Goal: Transaction & Acquisition: Obtain resource

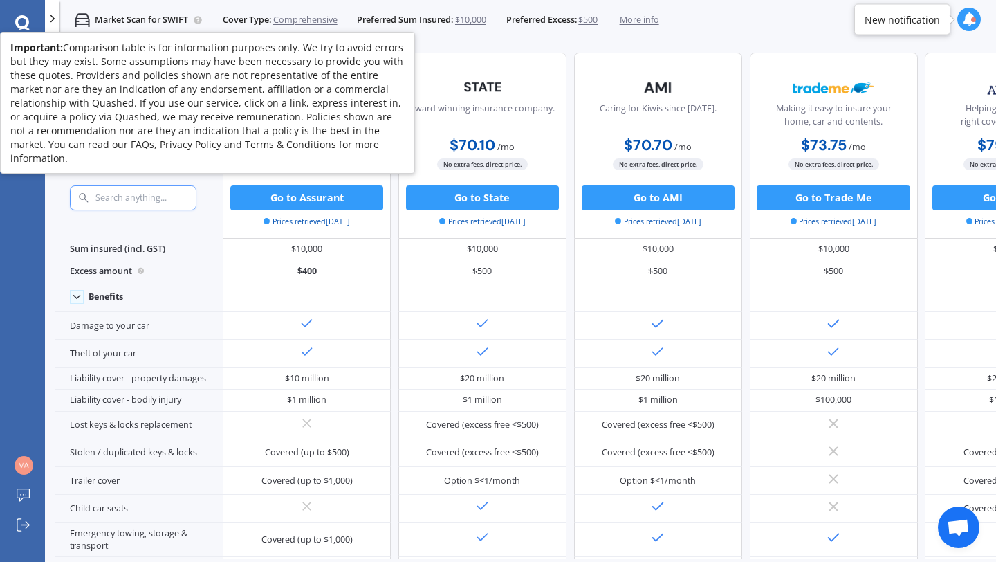
click at [199, 20] on icon at bounding box center [197, 19] width 2 height 3
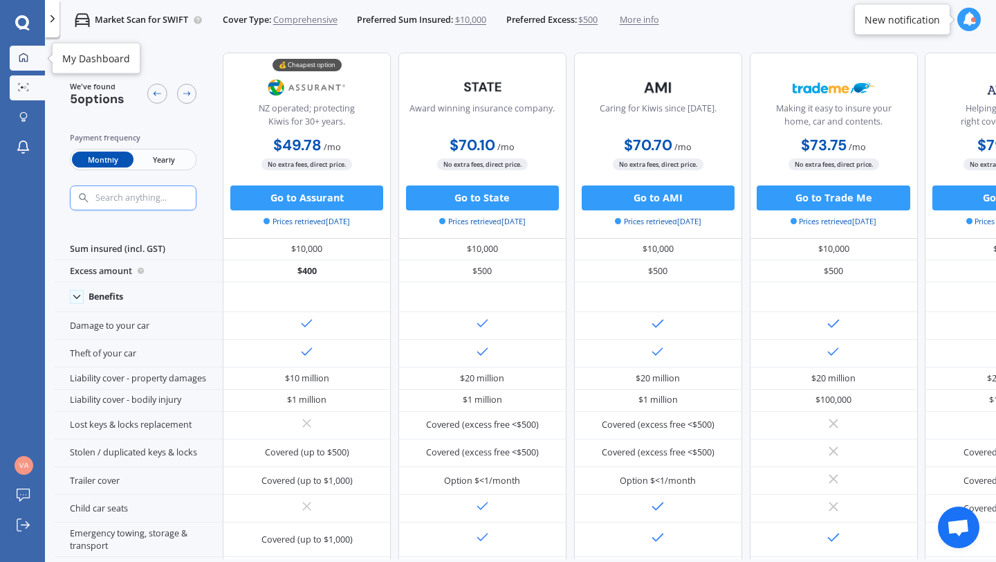
click at [28, 54] on icon at bounding box center [24, 58] width 10 height 10
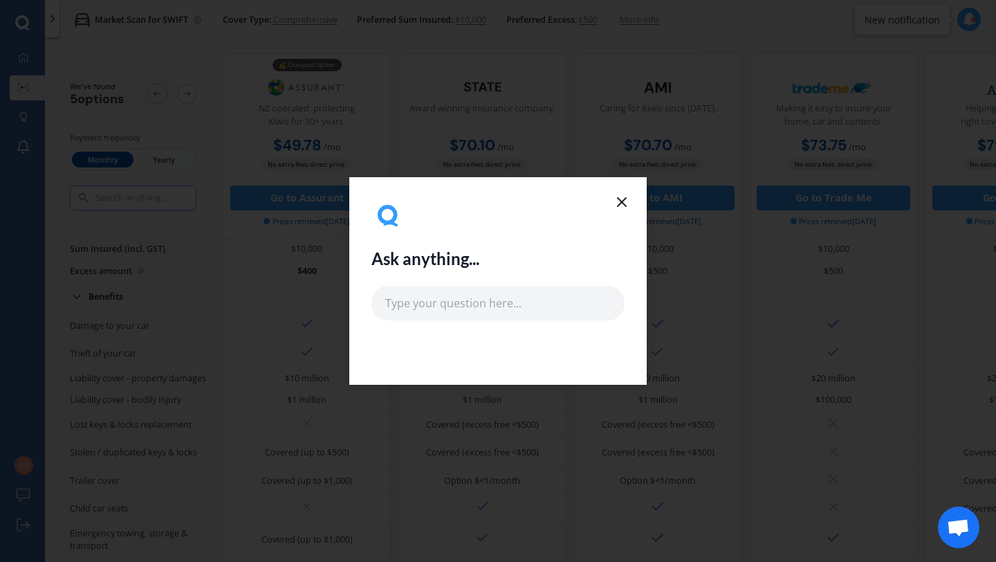
click at [620, 200] on line at bounding box center [622, 202] width 8 height 8
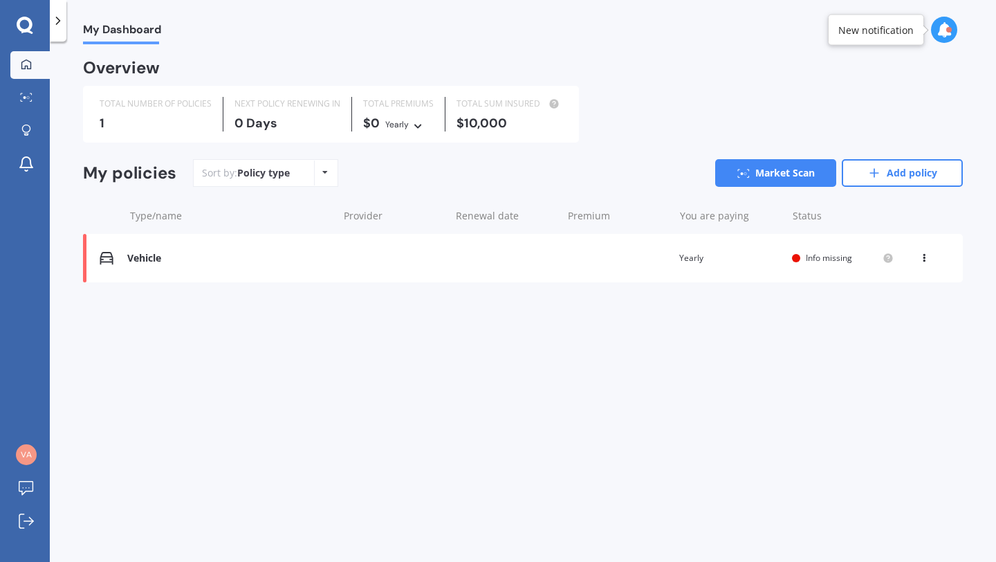
click at [323, 172] on icon at bounding box center [325, 172] width 6 height 8
click at [922, 171] on link "Add policy" at bounding box center [902, 173] width 121 height 28
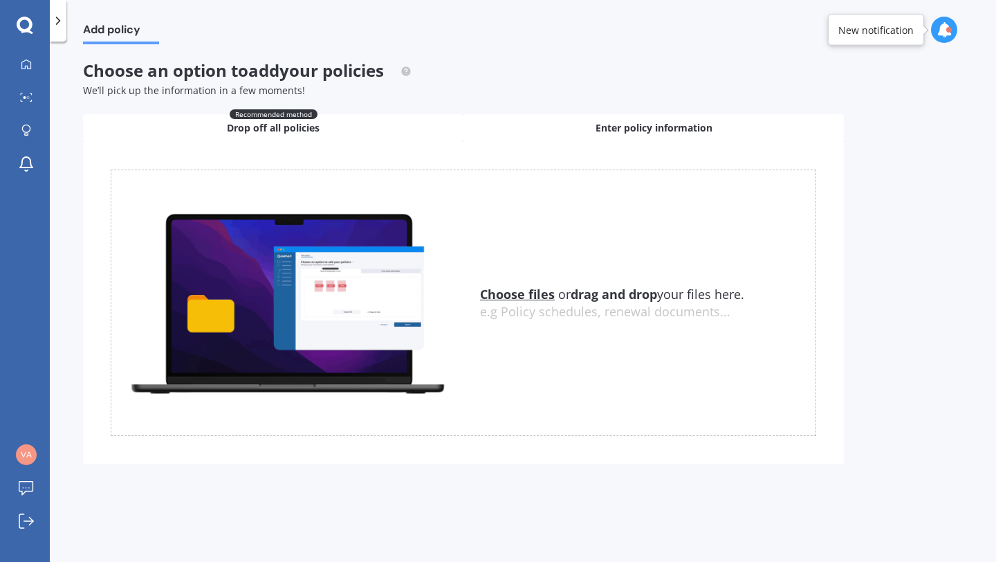
click at [715, 136] on div "Enter policy information" at bounding box center [654, 128] width 381 height 28
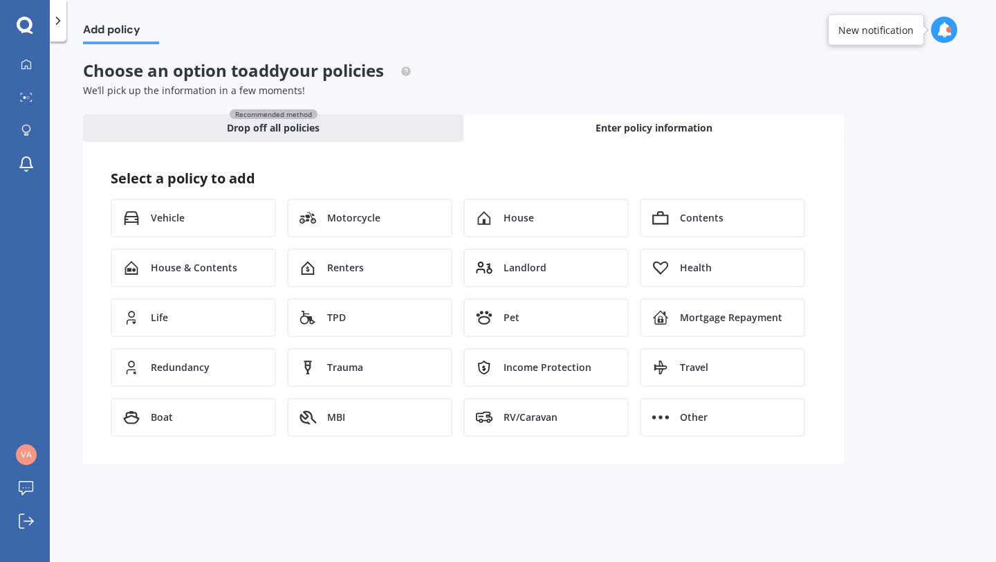
click at [25, 27] on icon at bounding box center [25, 26] width 17 height 18
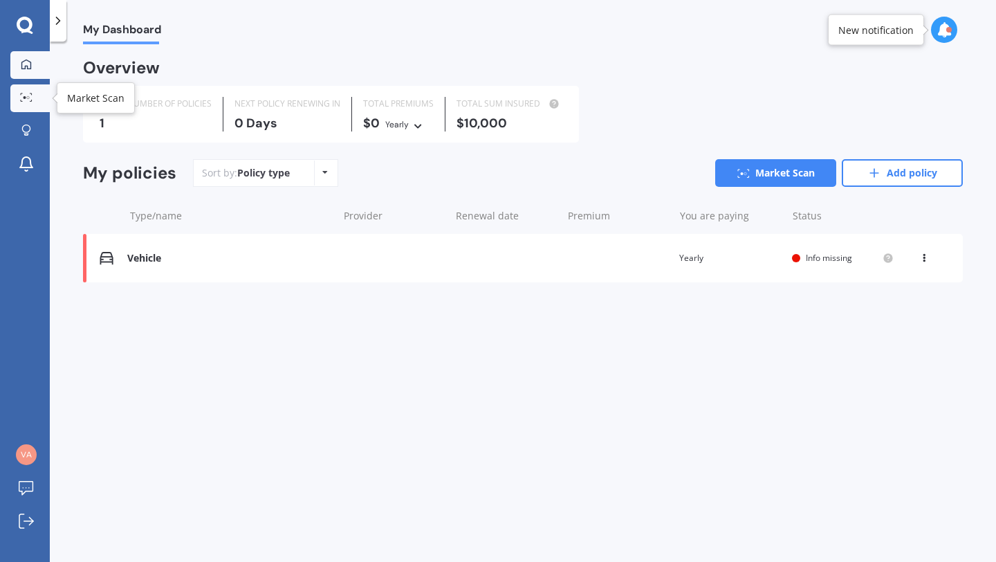
click at [28, 102] on div at bounding box center [26, 98] width 21 height 10
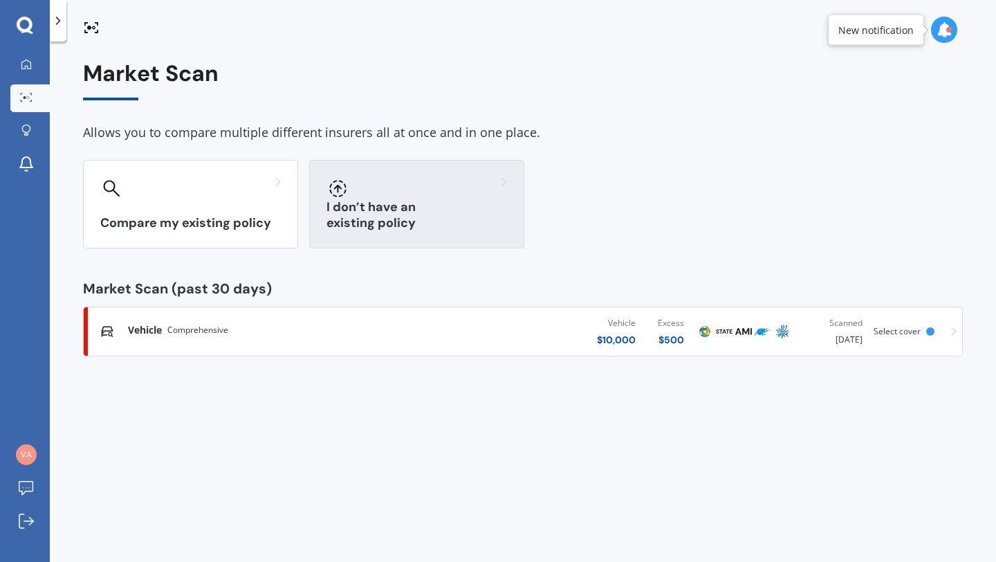
click at [434, 203] on div "I don’t have an existing policy" at bounding box center [416, 204] width 215 height 89
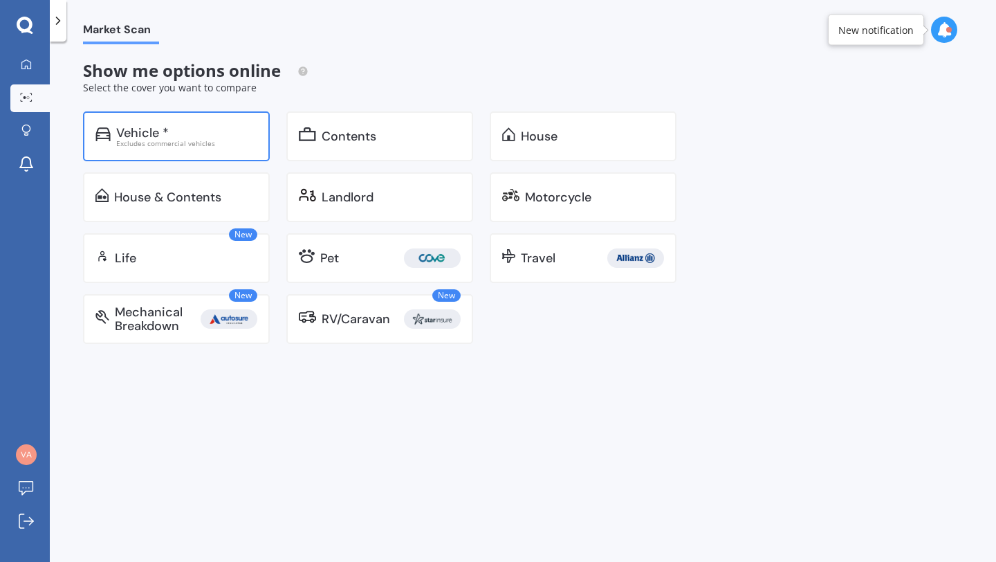
click at [239, 147] on div "Vehicle * Excludes commercial vehicles" at bounding box center [176, 136] width 187 height 50
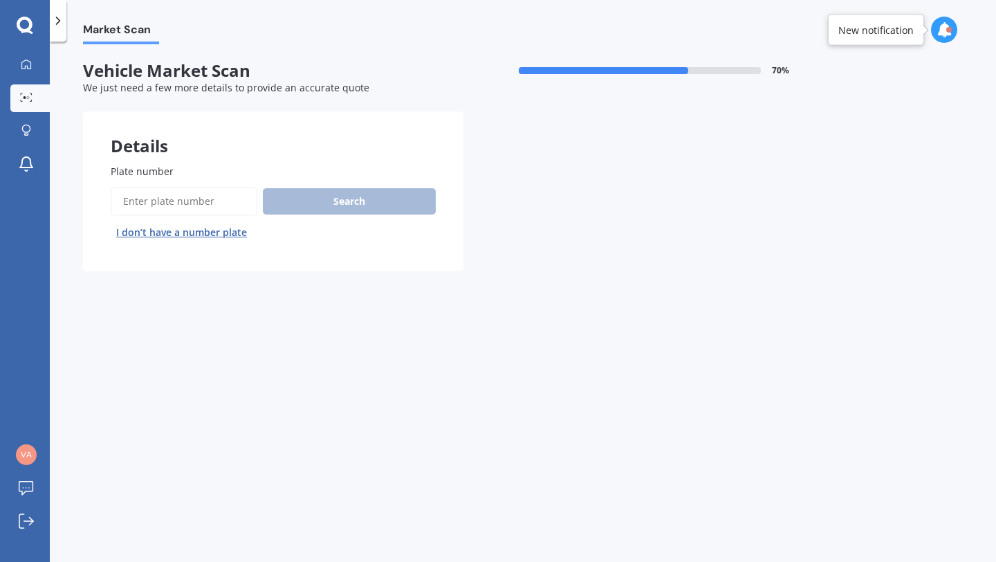
click at [208, 198] on input "Plate number" at bounding box center [184, 201] width 147 height 29
type input "ksf855"
click at [325, 208] on button "Search" at bounding box center [349, 201] width 173 height 26
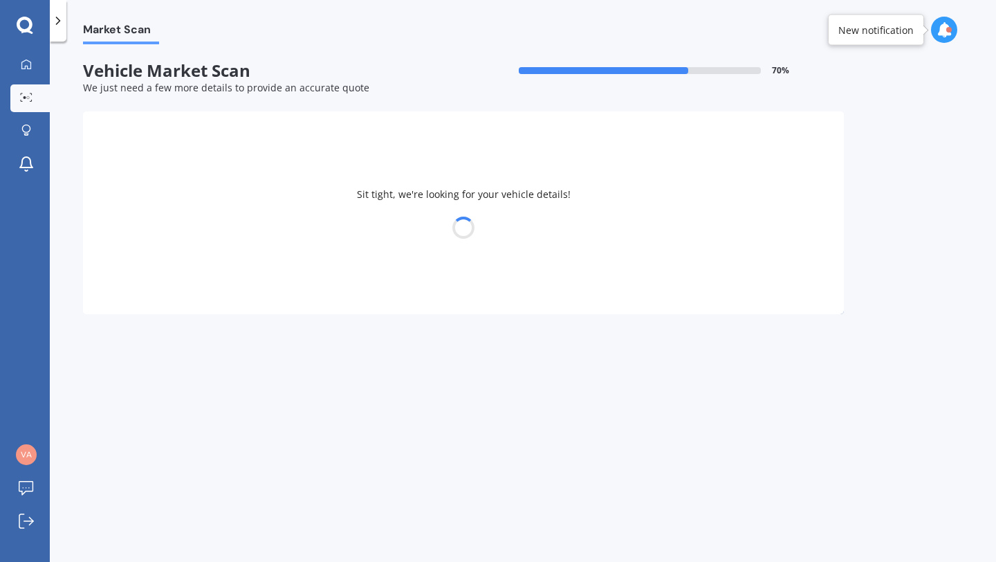
select select "BMW"
select select "11"
select select "08"
select select "1972"
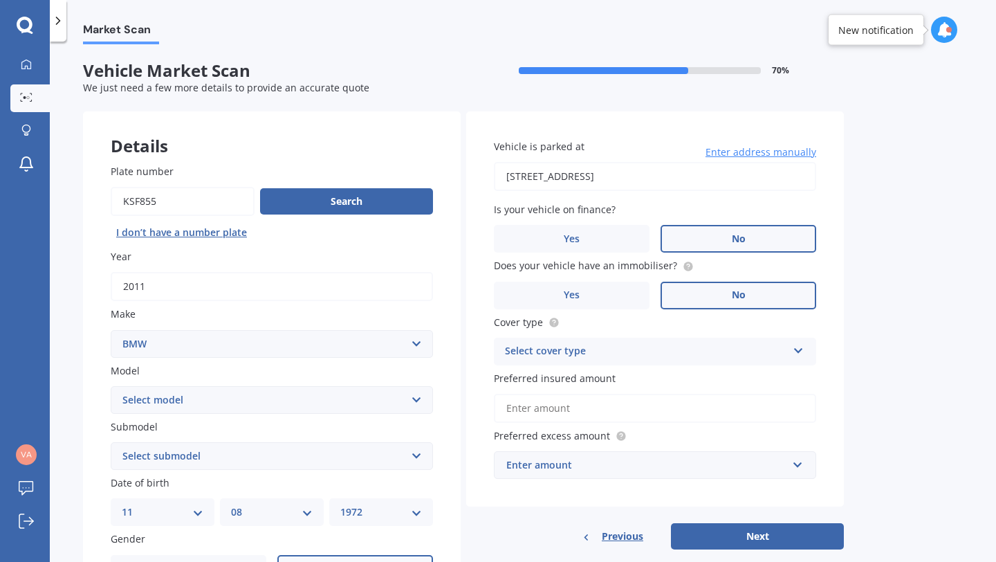
click at [417, 405] on select "Select model 116 116I 118 118D 120 130 218D 220I 225 250 316 318 320 320 i 323 …" at bounding box center [272, 400] width 322 height 28
select select "116I"
click at [111, 387] on select "Select model 116 116I 118 118D 120 130 218D 220I 225 250 316 318 320 320 i 323 …" at bounding box center [272, 400] width 322 height 28
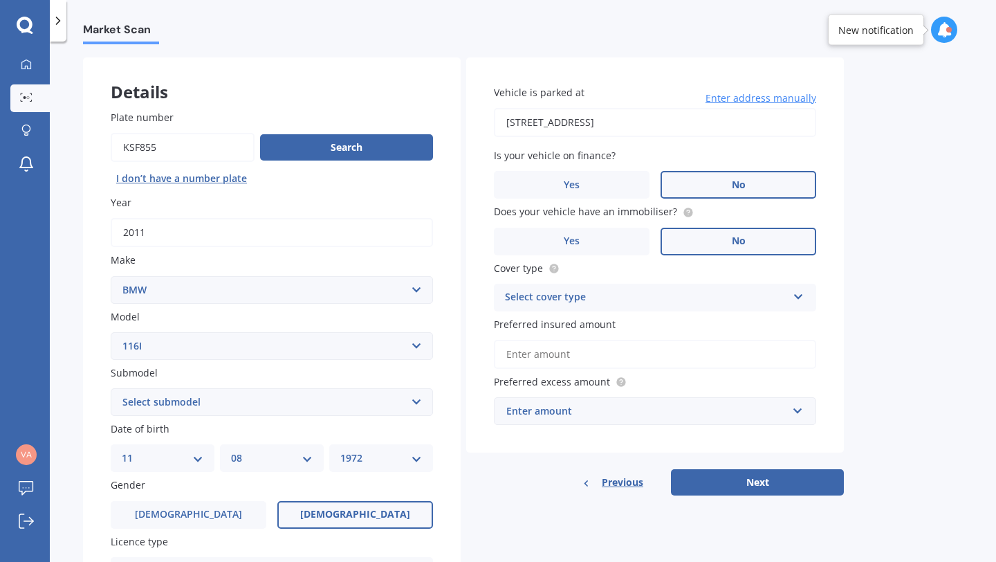
scroll to position [44, 0]
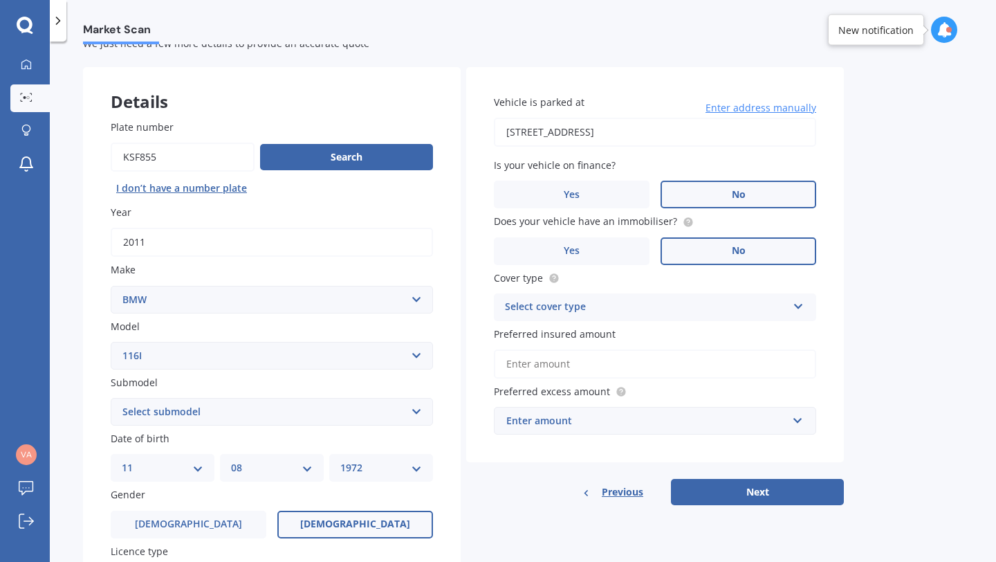
click at [796, 309] on icon at bounding box center [799, 304] width 12 height 10
click at [776, 326] on div "Comprehensive" at bounding box center [655, 334] width 321 height 25
click at [774, 367] on input "Preferred insured amount" at bounding box center [655, 363] width 322 height 29
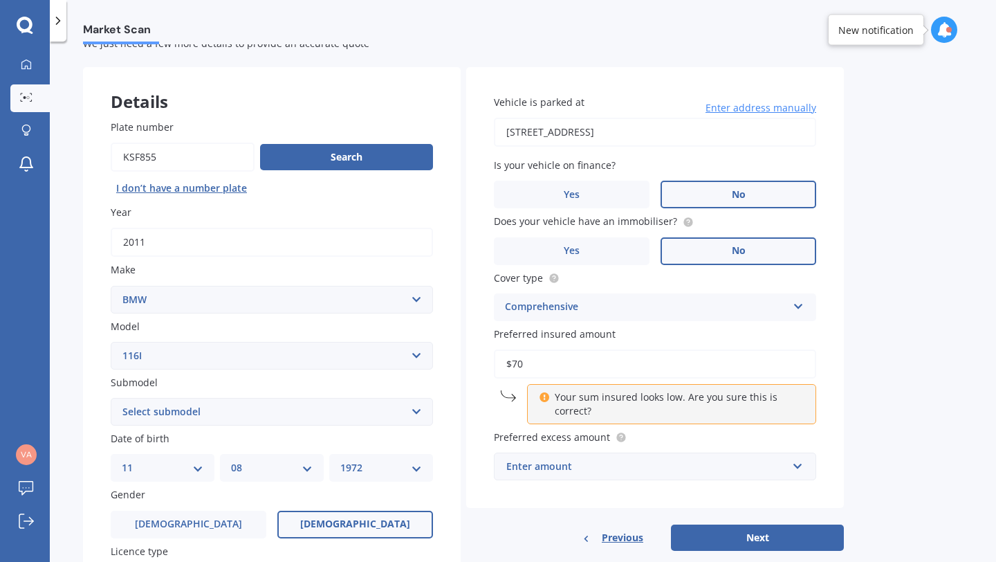
type input "$7"
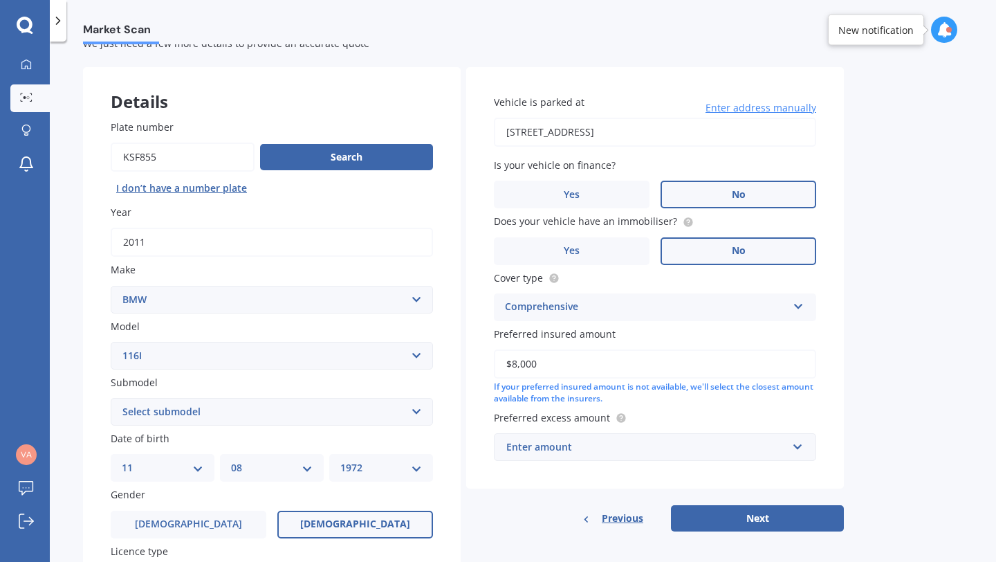
type input "$8,000"
click at [709, 443] on div "Enter amount" at bounding box center [646, 446] width 281 height 15
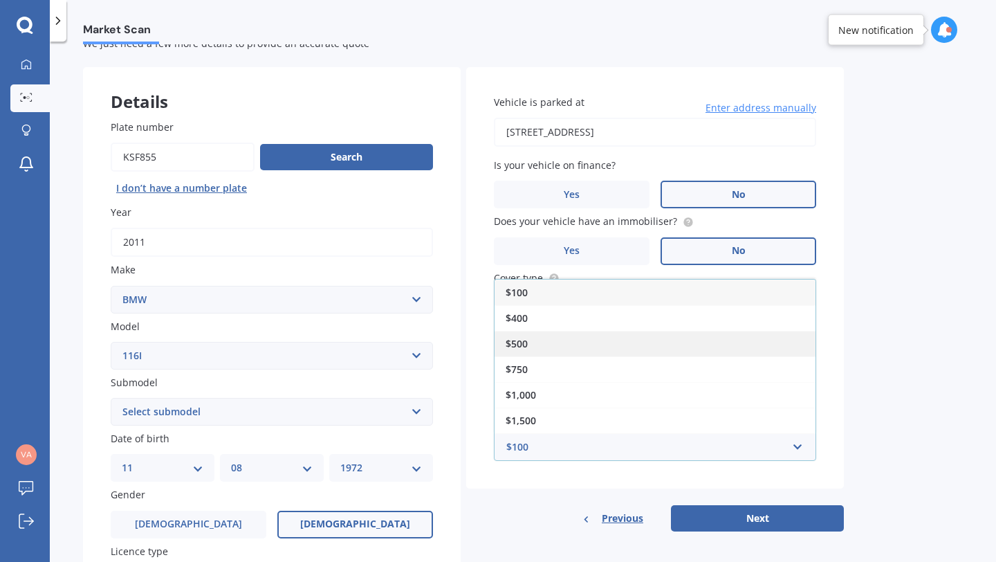
click at [690, 346] on div "$500" at bounding box center [655, 344] width 321 height 26
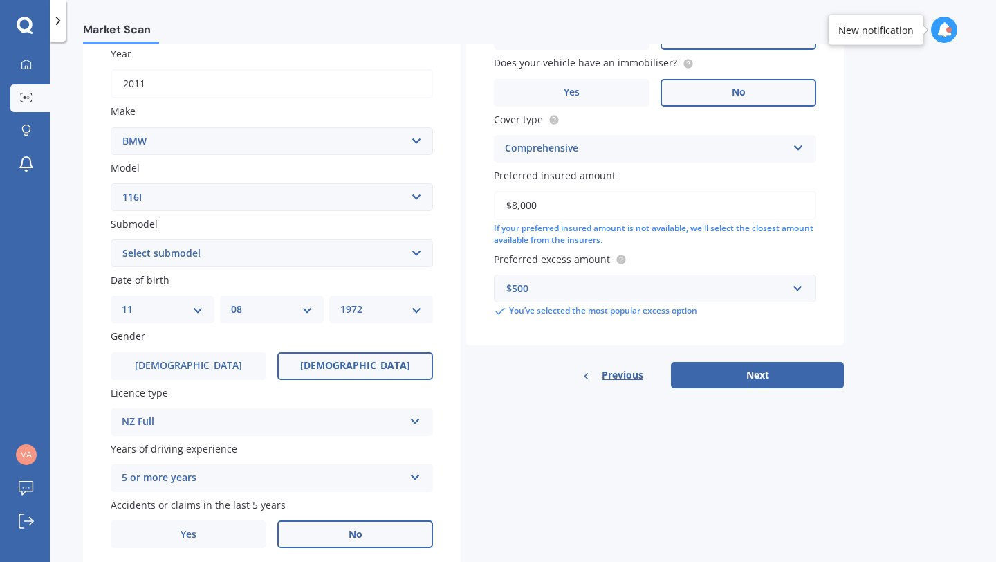
scroll to position [256, 0]
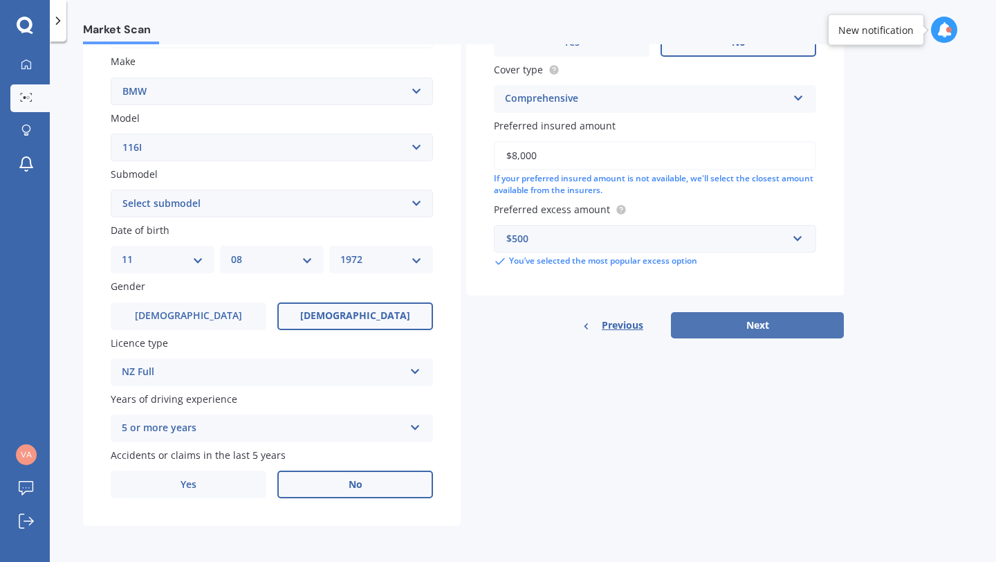
click at [794, 331] on button "Next" at bounding box center [757, 325] width 173 height 26
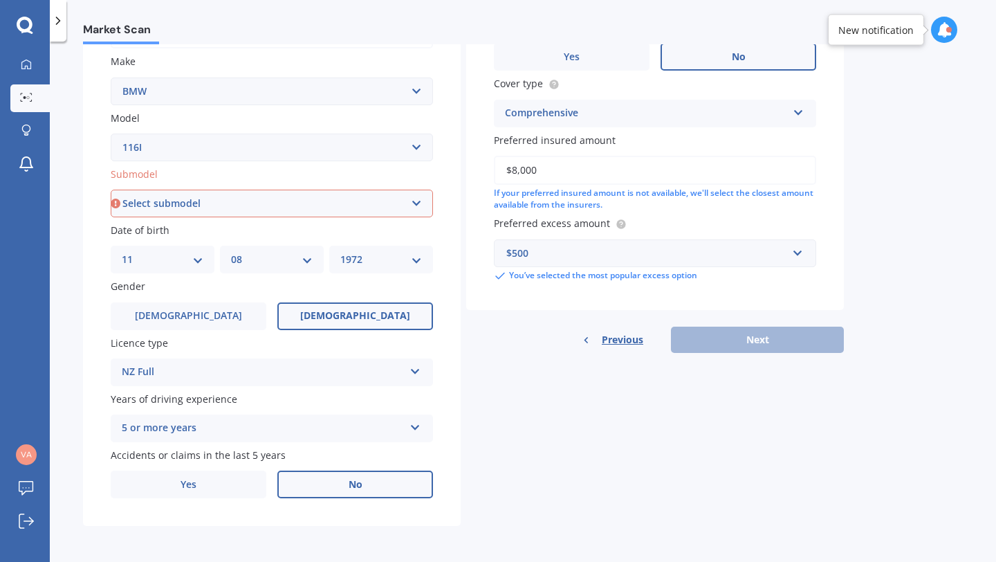
click at [412, 201] on select "Select submodel Hatchback Turbo" at bounding box center [272, 204] width 322 height 28
select select "HATCHBACK TURBO"
click at [111, 190] on select "Select submodel Hatchback Turbo" at bounding box center [272, 204] width 322 height 28
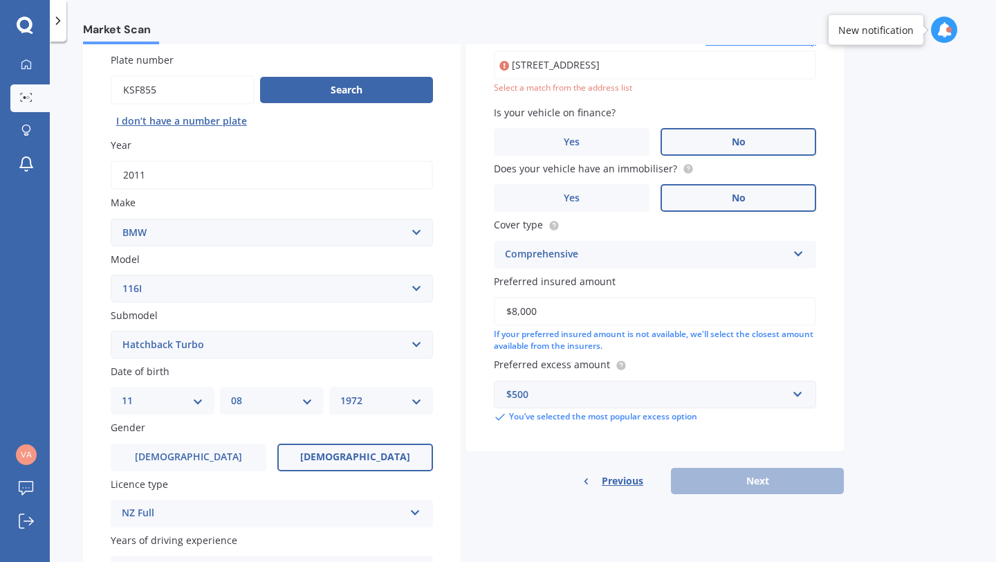
scroll to position [95, 0]
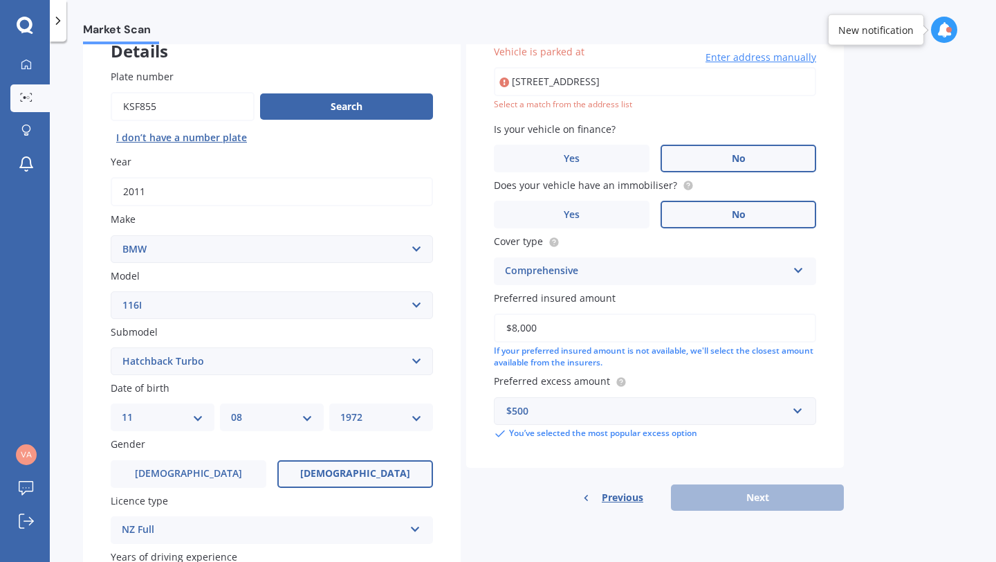
type input "[STREET_ADDRESS]"
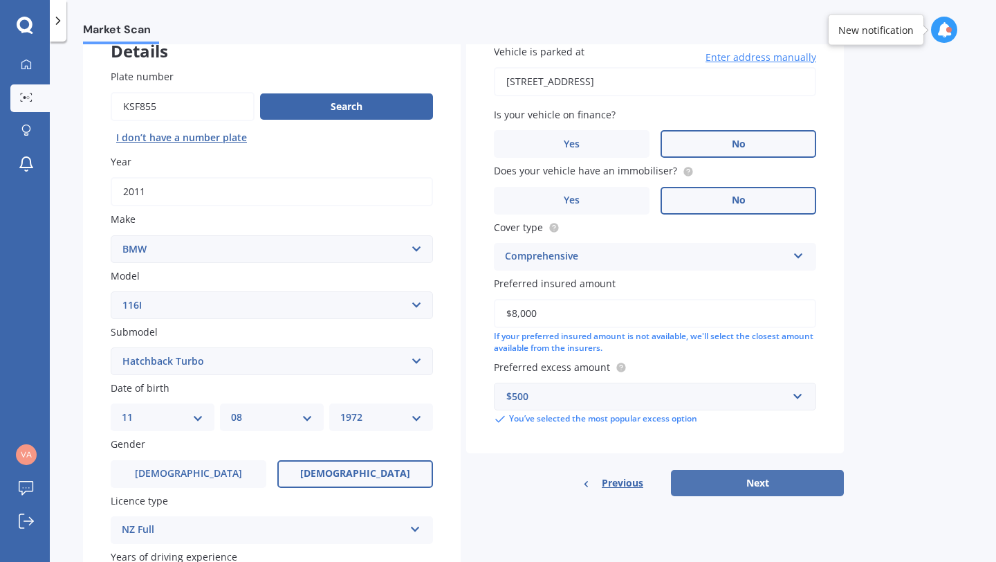
click at [796, 488] on button "Next" at bounding box center [757, 483] width 173 height 26
select select "11"
select select "08"
select select "1972"
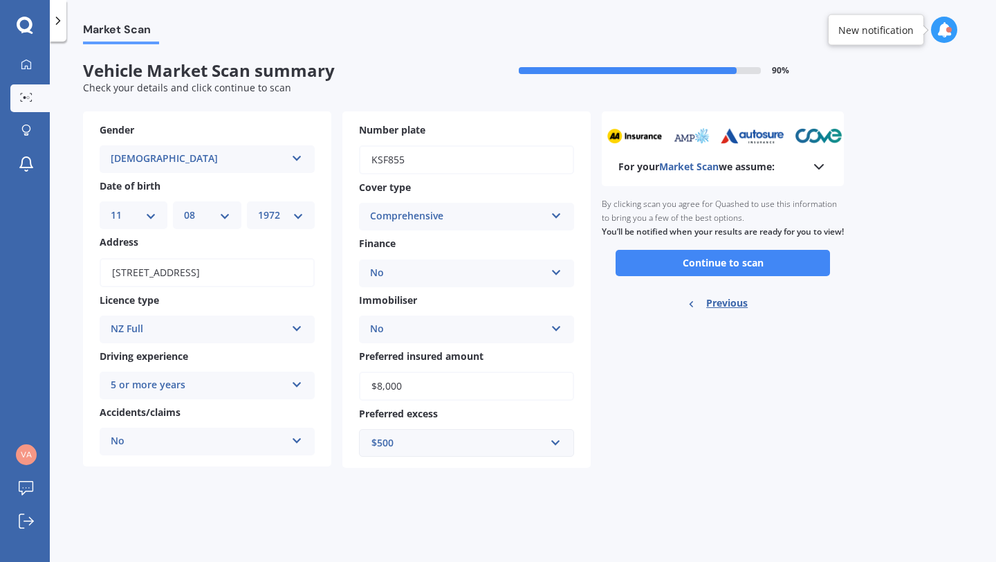
scroll to position [0, 0]
click at [751, 276] on button "Continue to scan" at bounding box center [723, 263] width 214 height 26
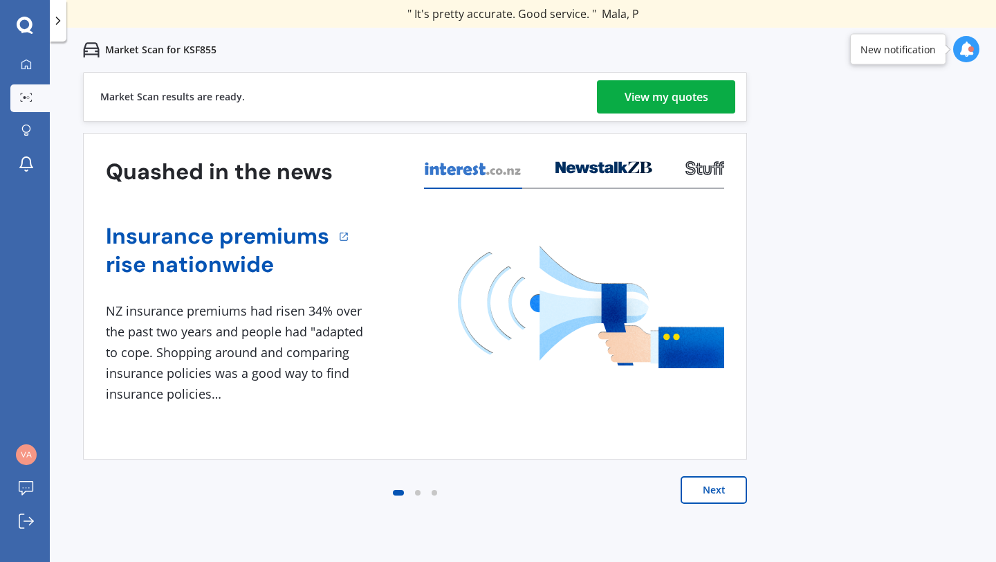
click at [639, 93] on div "View my quotes" at bounding box center [667, 96] width 84 height 33
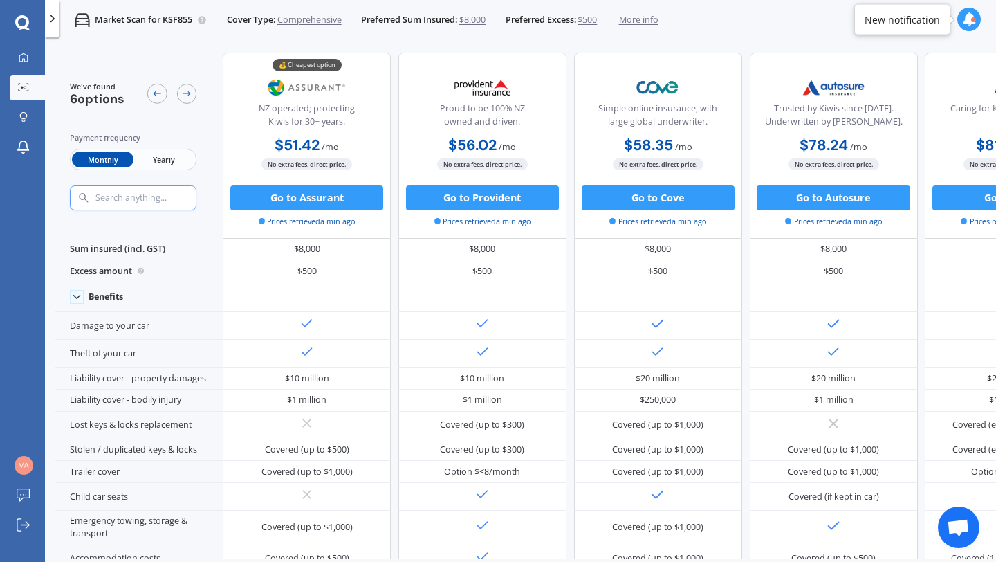
click at [160, 163] on span "Yearly" at bounding box center [164, 160] width 61 height 16
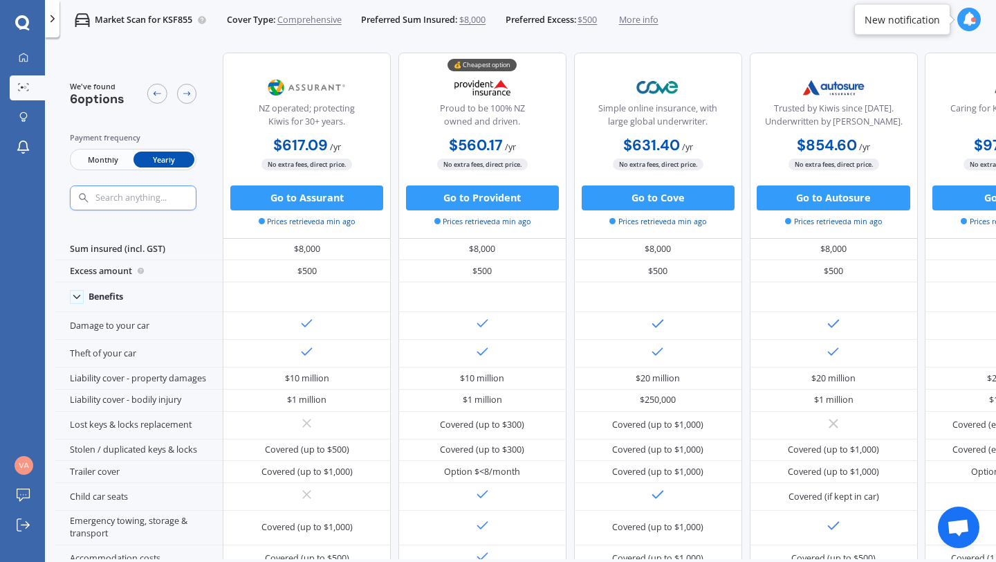
click at [102, 158] on span "Monthly" at bounding box center [102, 160] width 61 height 16
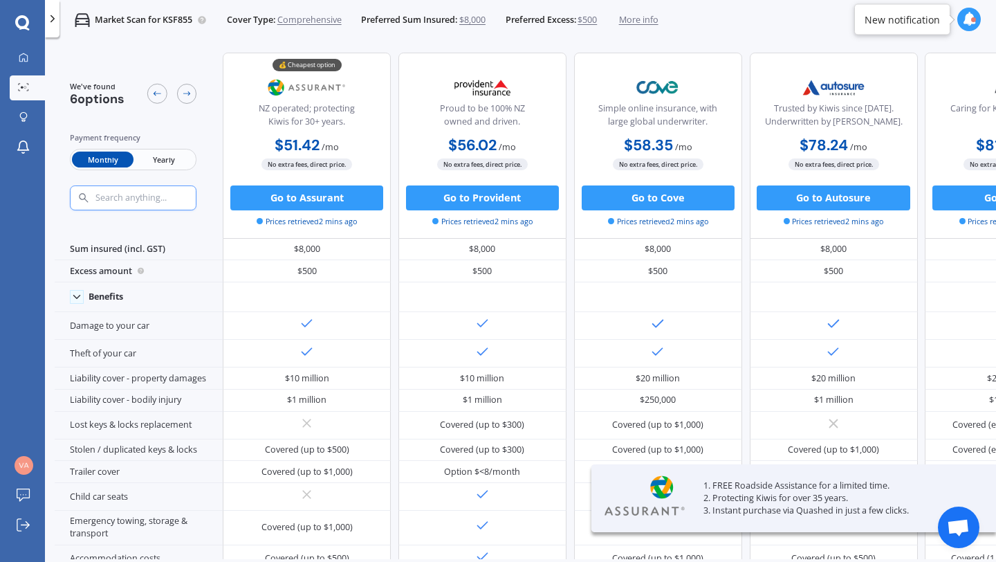
click at [174, 158] on span "Yearly" at bounding box center [164, 160] width 61 height 16
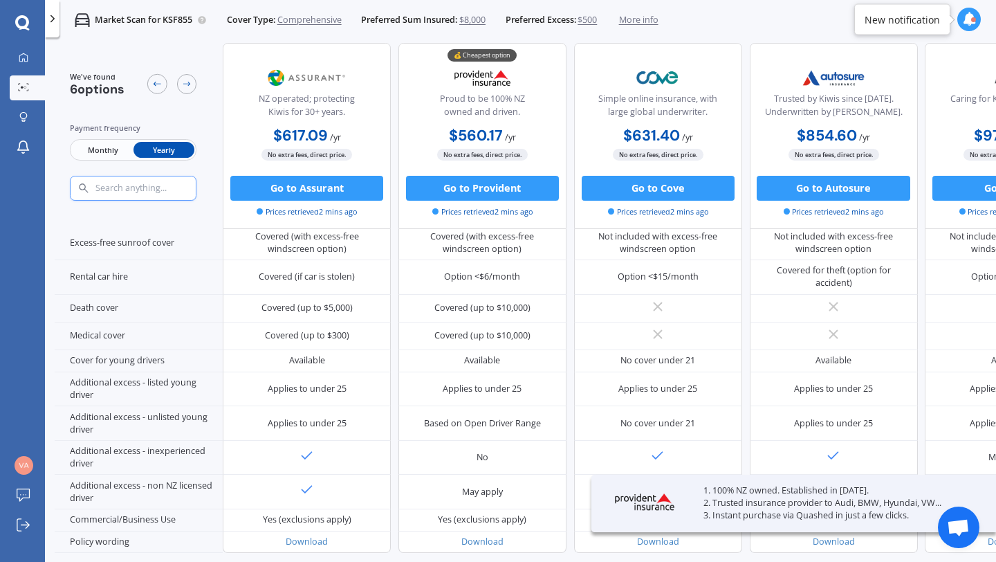
scroll to position [603, 0]
